Goal: Use online tool/utility: Use online tool/utility

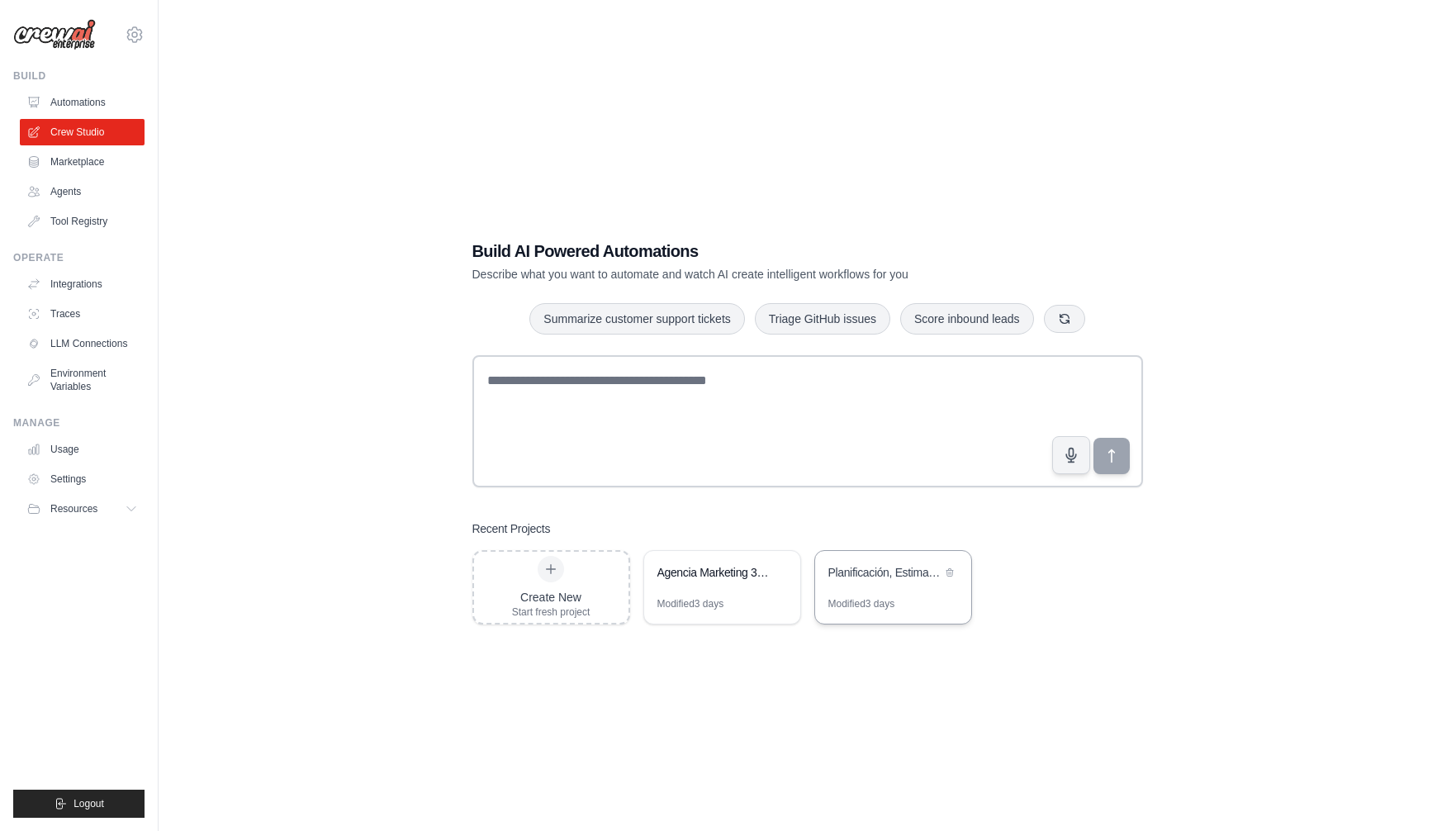
click at [899, 592] on div "Planificación, Estimación y Asignación de Proyectos" at bounding box center [893, 574] width 157 height 46
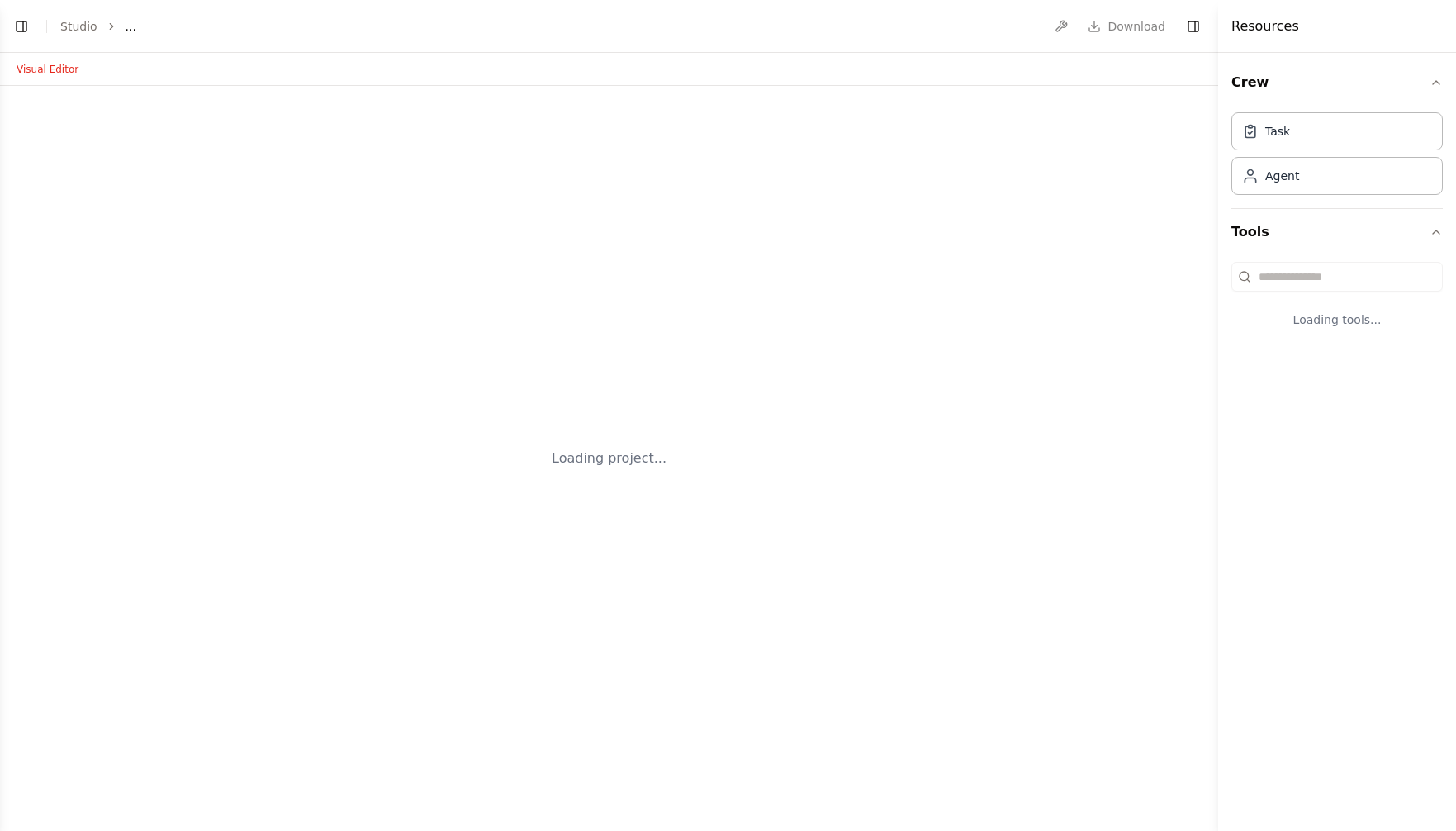
select select "****"
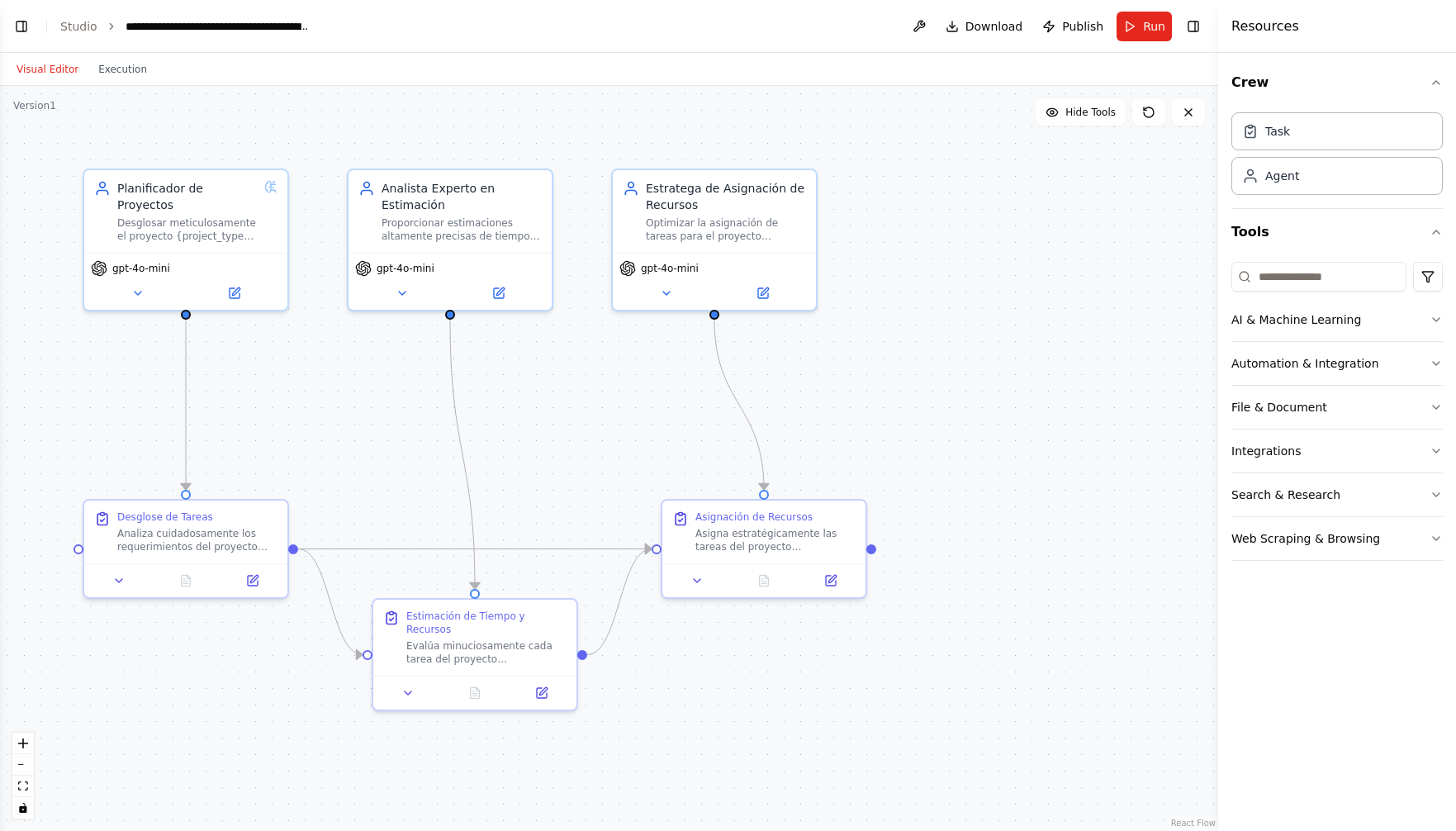
scroll to position [9484, 0]
click at [1196, 821] on link "React Flow" at bounding box center [1193, 822] width 44 height 9
